Goal: Task Accomplishment & Management: Manage account settings

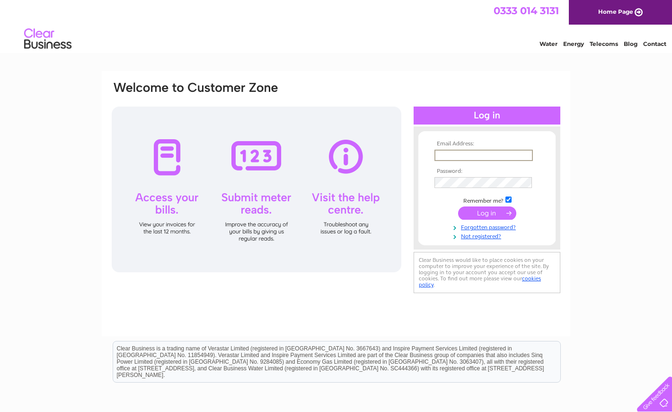
type input "[EMAIL_ADDRESS][DOMAIN_NAME]"
click at [483, 211] on input "submit" at bounding box center [487, 212] width 58 height 13
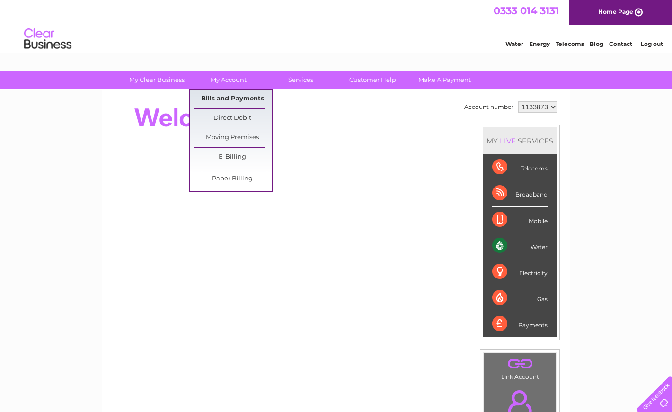
click at [232, 98] on link "Bills and Payments" at bounding box center [233, 98] width 78 height 19
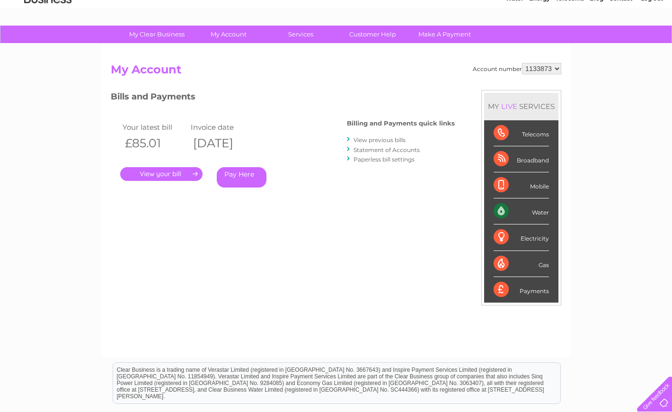
scroll to position [47, 0]
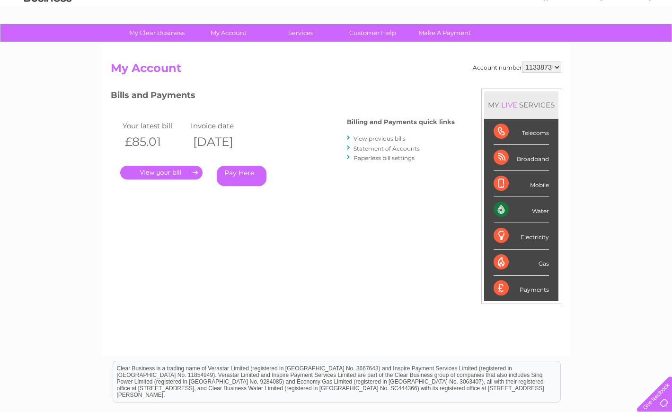
click at [155, 172] on link "." at bounding box center [161, 173] width 82 height 14
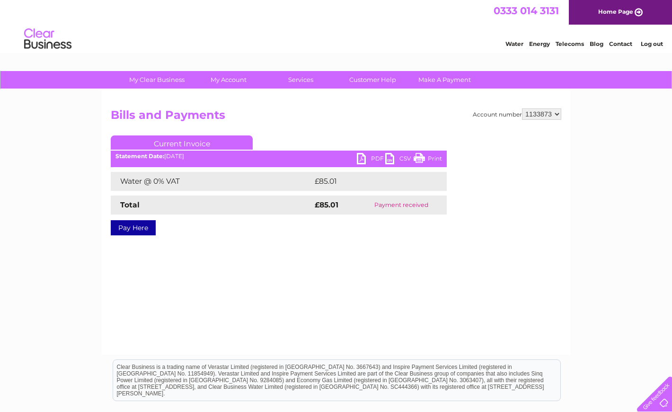
click at [362, 156] on link "PDF" at bounding box center [371, 160] width 28 height 14
